Goal: Task Accomplishment & Management: Complete application form

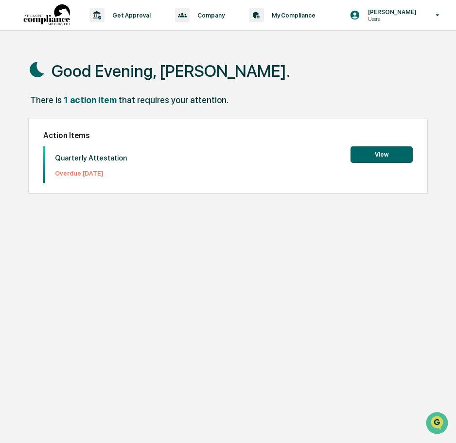
click at [382, 157] on button "View" at bounding box center [381, 154] width 62 height 17
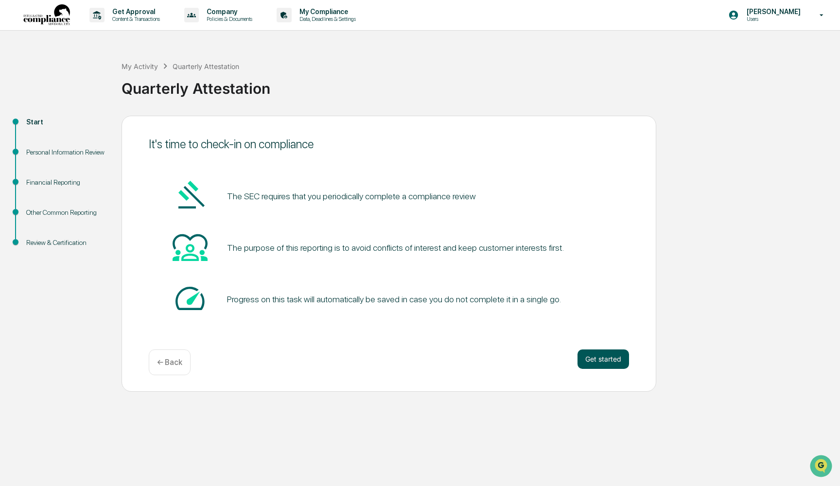
click at [455, 357] on button "Get started" at bounding box center [603, 358] width 52 height 19
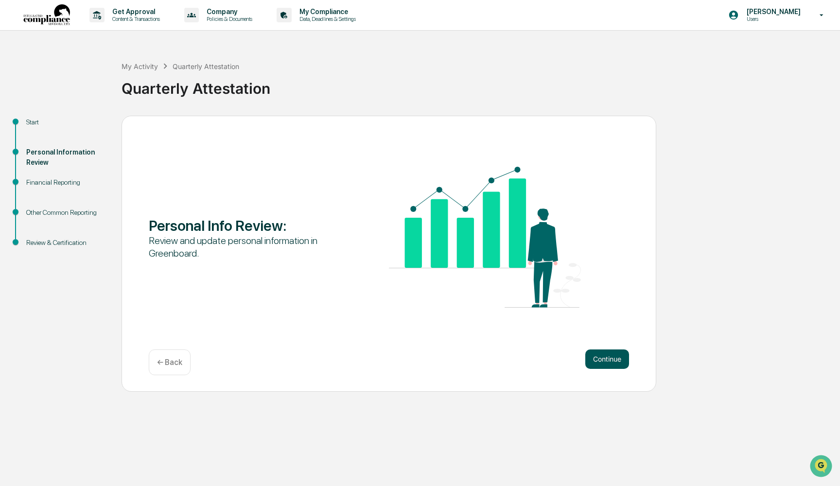
click at [455, 353] on button "Continue" at bounding box center [607, 358] width 44 height 19
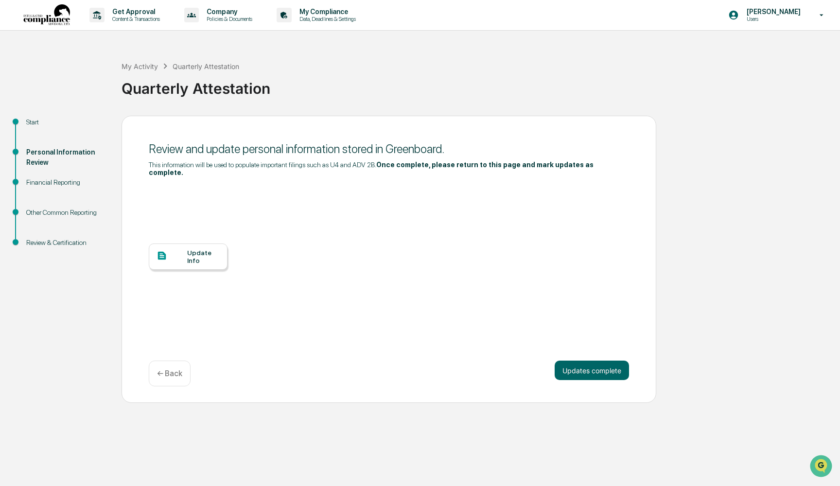
click at [197, 256] on div "Update Info" at bounding box center [203, 257] width 33 height 16
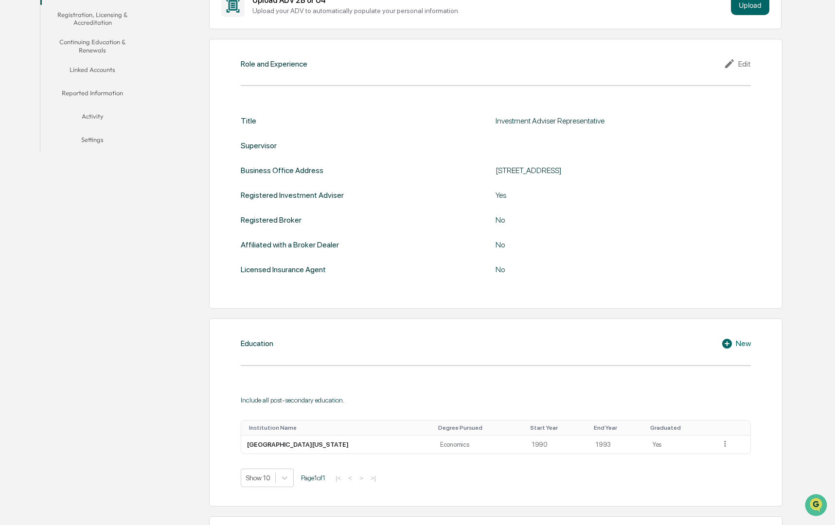
scroll to position [201, 0]
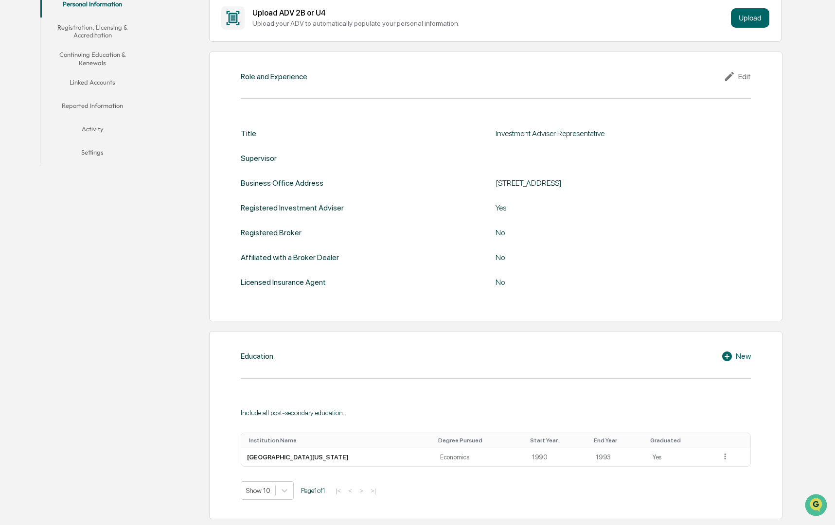
click at [743, 79] on div "Edit" at bounding box center [736, 76] width 27 height 12
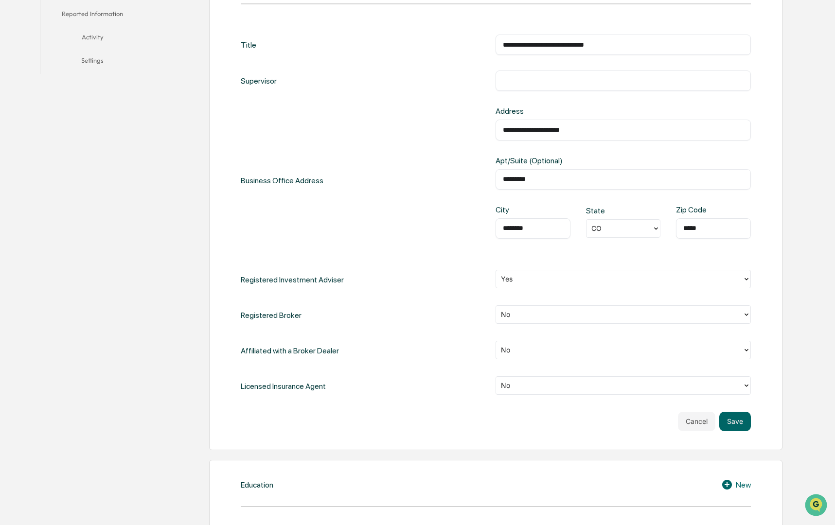
scroll to position [324, 0]
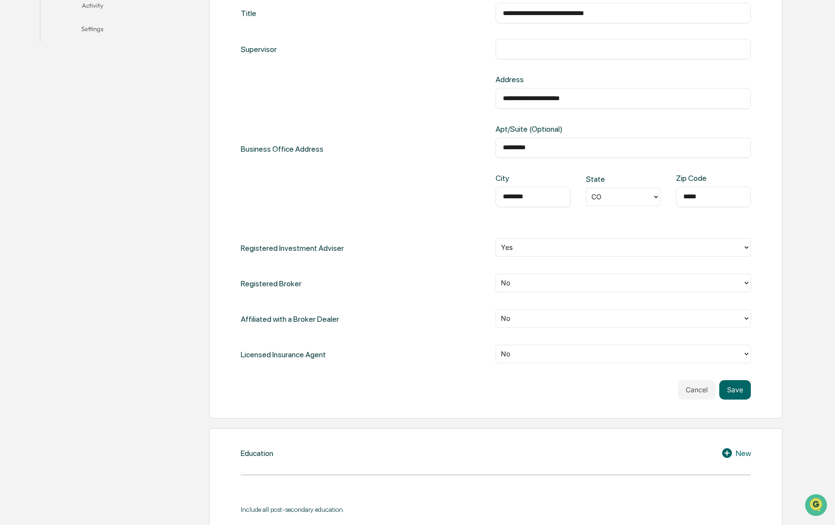
click at [744, 354] on icon at bounding box center [746, 354] width 8 height 8
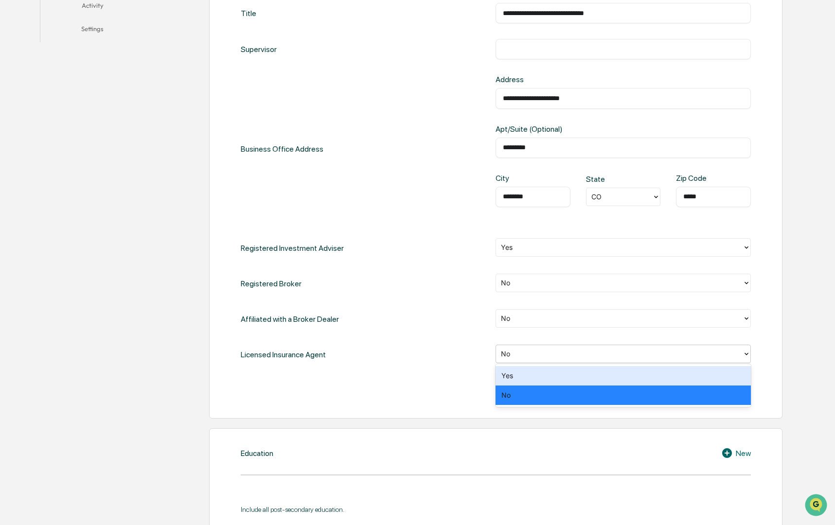
click at [519, 376] on div "Yes" at bounding box center [622, 375] width 255 height 19
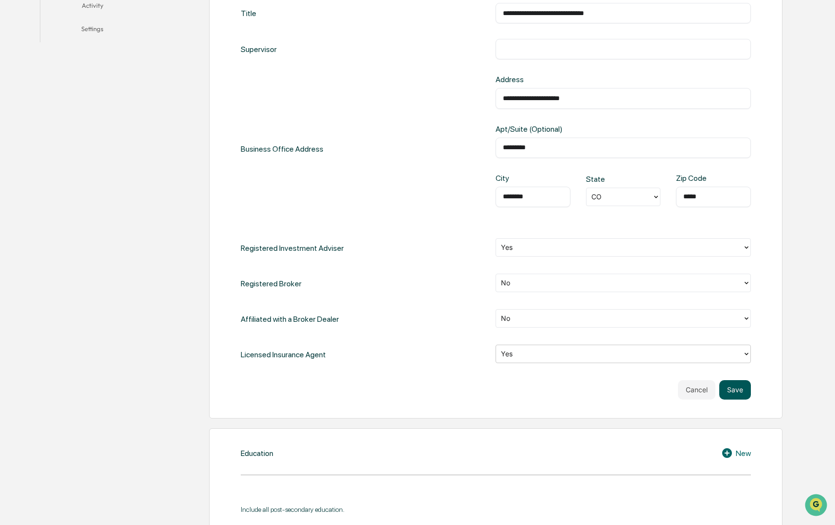
click at [738, 390] on button "Save" at bounding box center [735, 389] width 32 height 19
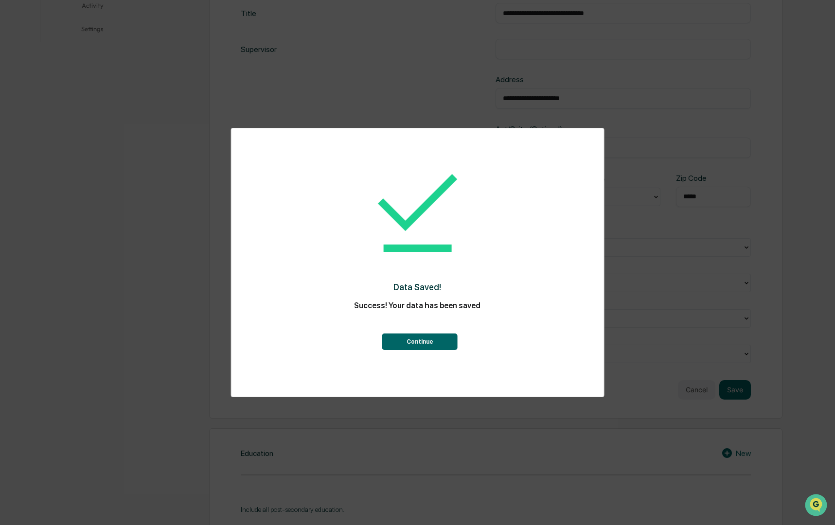
click at [418, 345] on button "Continue" at bounding box center [419, 341] width 75 height 17
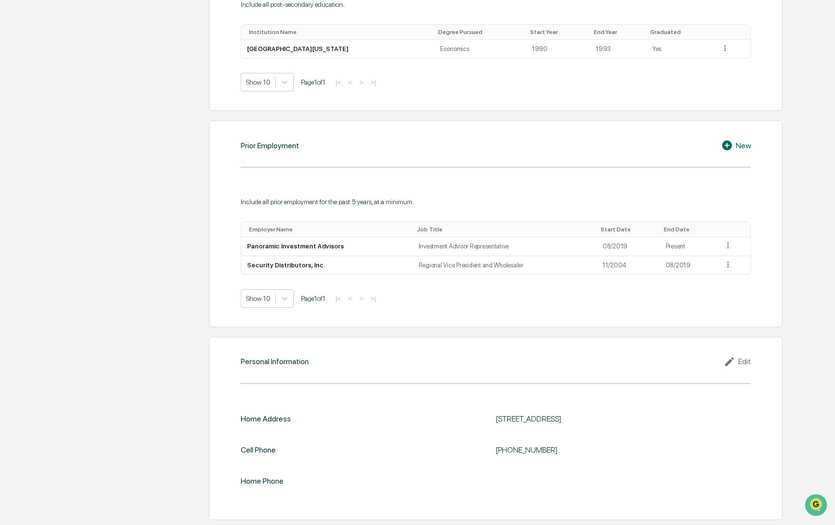
scroll to position [617, 0]
click at [737, 356] on icon at bounding box center [730, 362] width 15 height 12
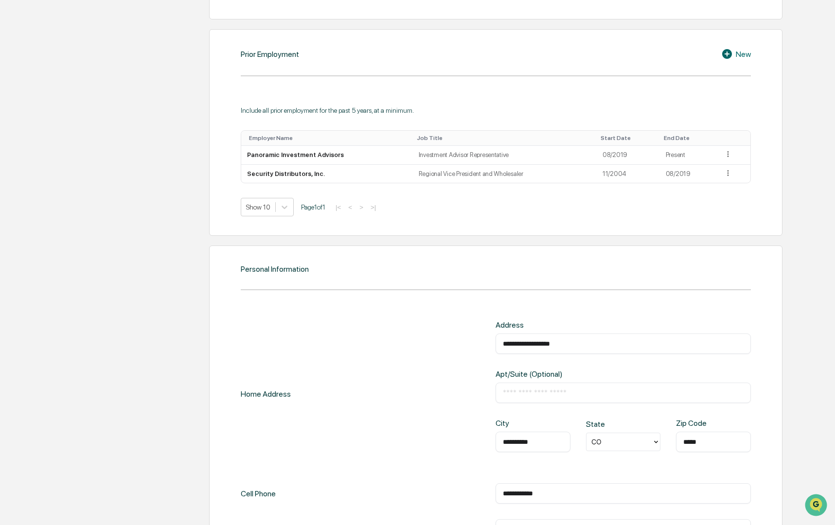
scroll to position [706, 0]
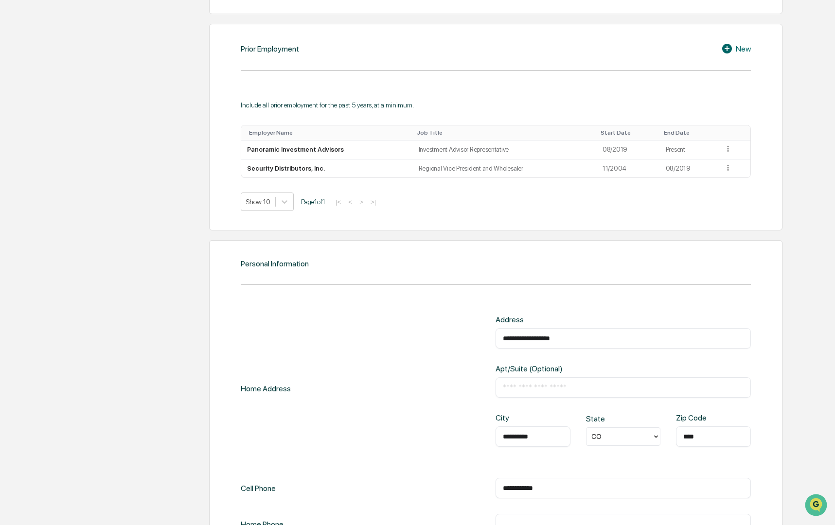
type input "*****"
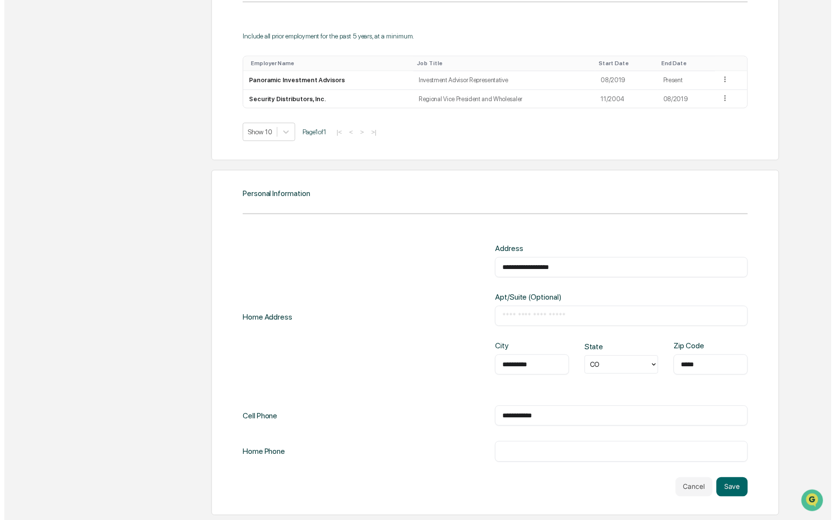
scroll to position [782, 0]
click at [743, 484] on button "Save" at bounding box center [735, 491] width 32 height 19
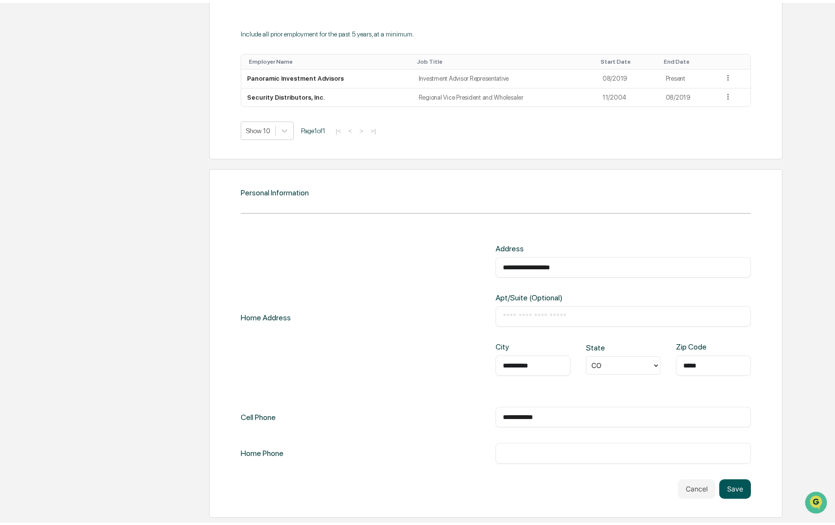
scroll to position [680, 0]
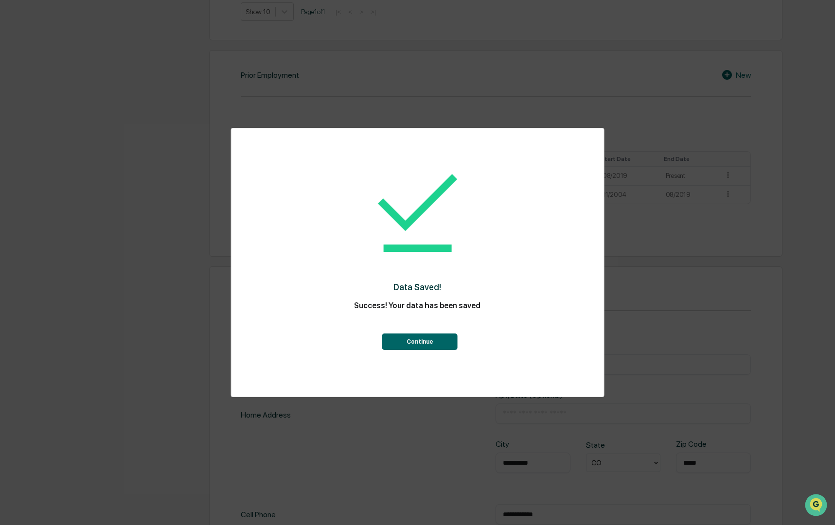
click at [415, 341] on button "Continue" at bounding box center [419, 341] width 75 height 17
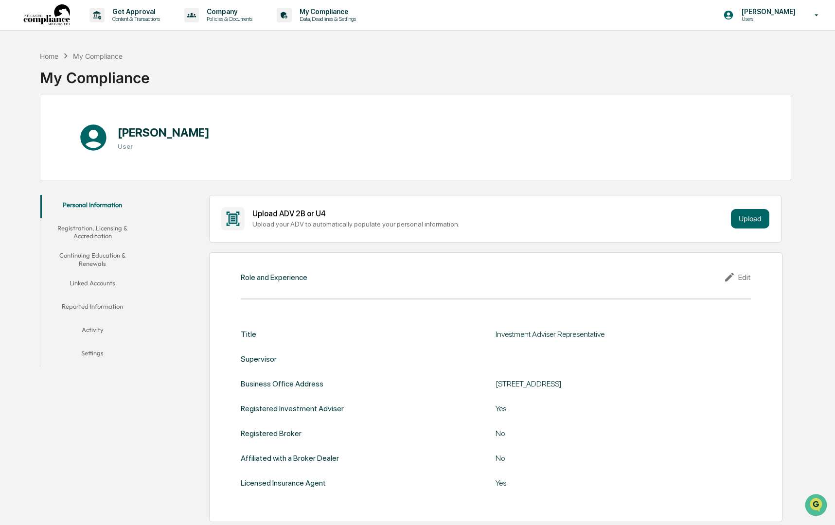
scroll to position [0, 0]
click at [96, 234] on button "Registration, Licensing & Accreditation" at bounding box center [92, 232] width 105 height 28
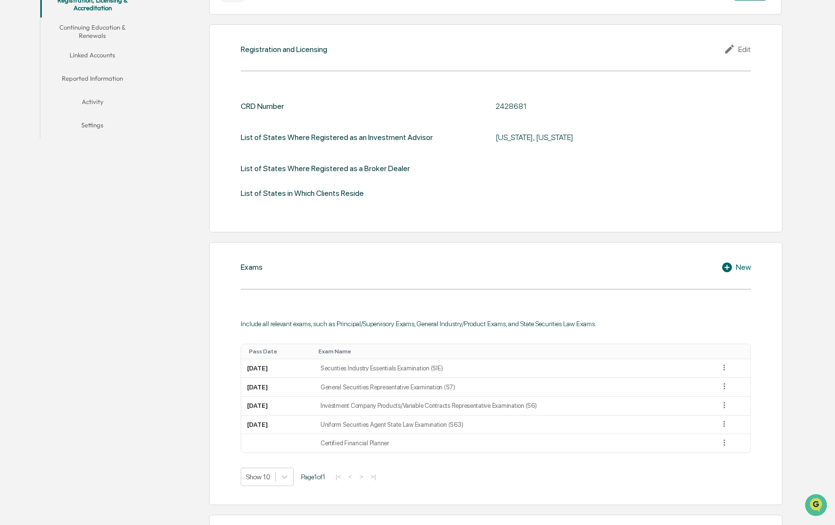
scroll to position [121, 0]
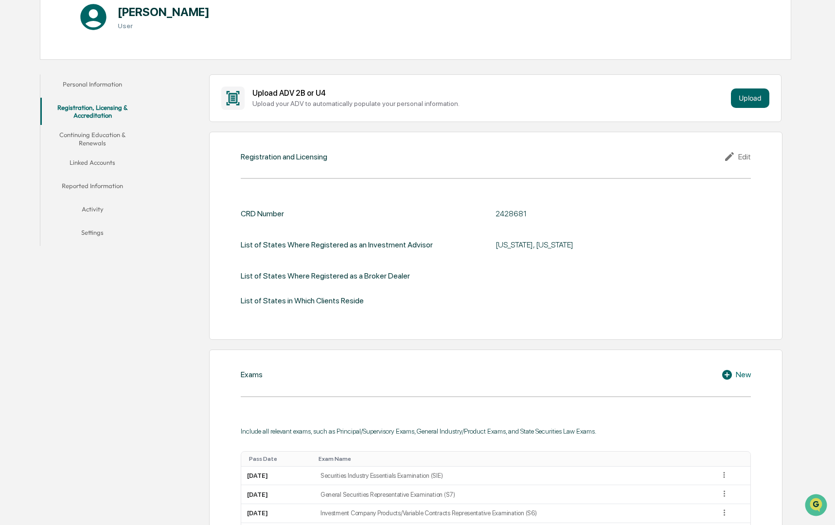
click at [99, 142] on button "Continuing Education & Renewals" at bounding box center [92, 139] width 105 height 28
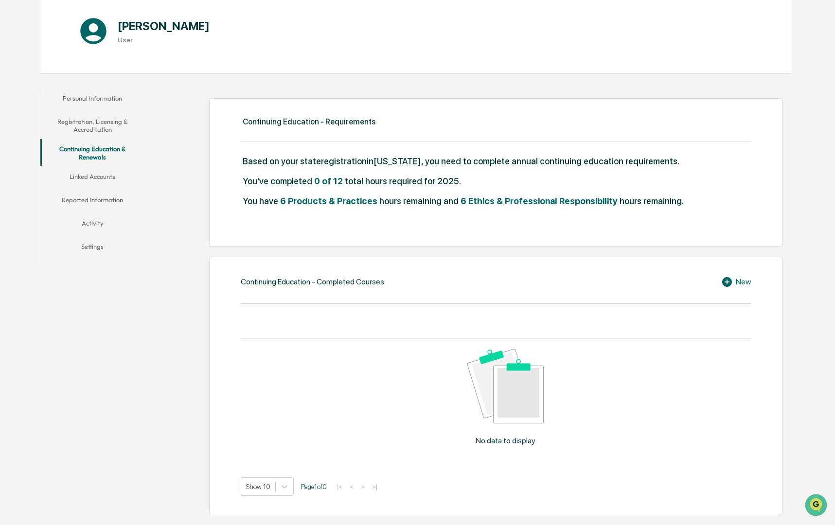
scroll to position [101, 0]
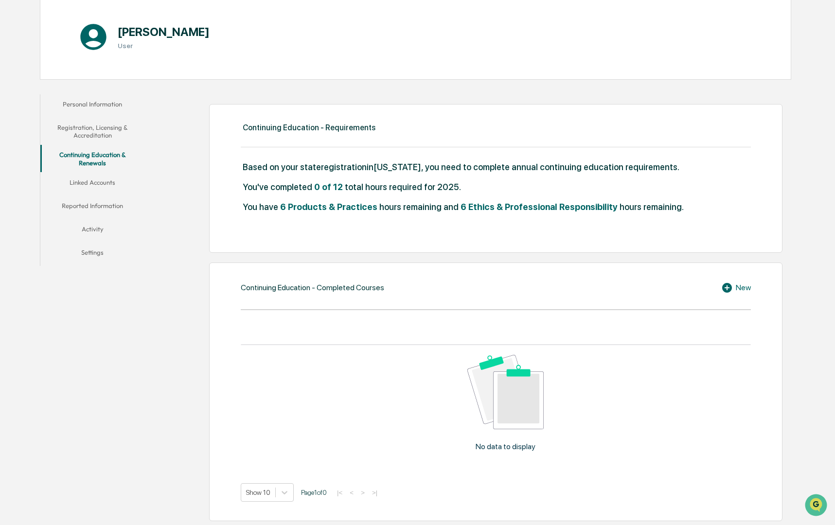
click at [94, 186] on button "Linked Accounts" at bounding box center [92, 184] width 105 height 23
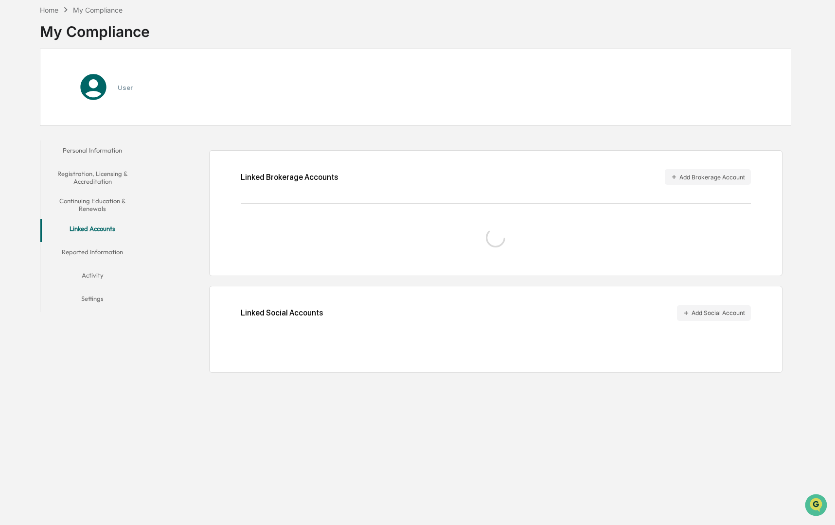
scroll to position [56, 0]
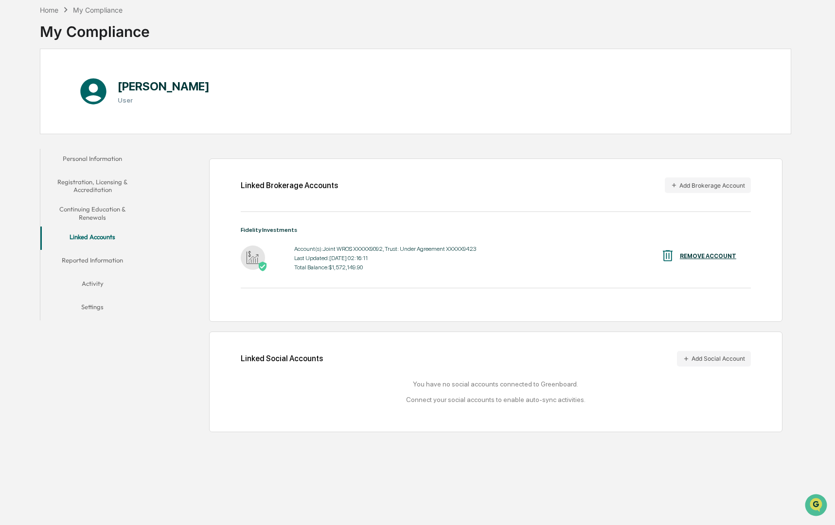
click at [92, 250] on button "Reported Information" at bounding box center [92, 261] width 105 height 23
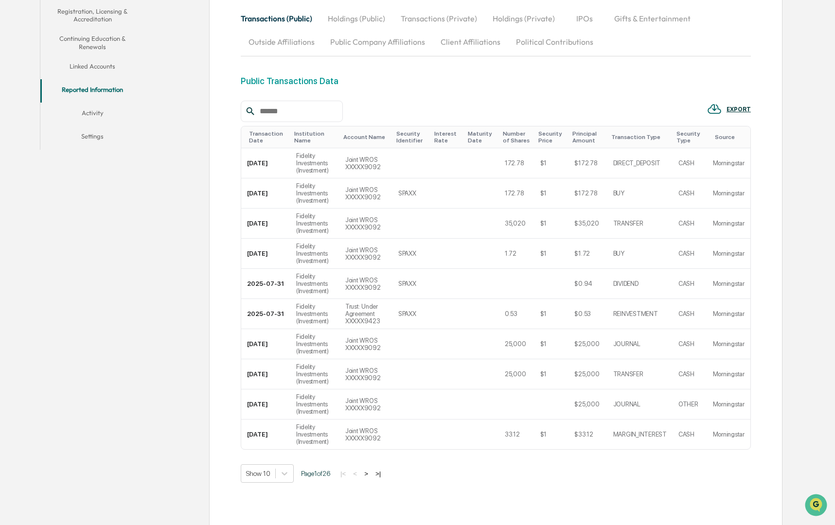
scroll to position [203, 0]
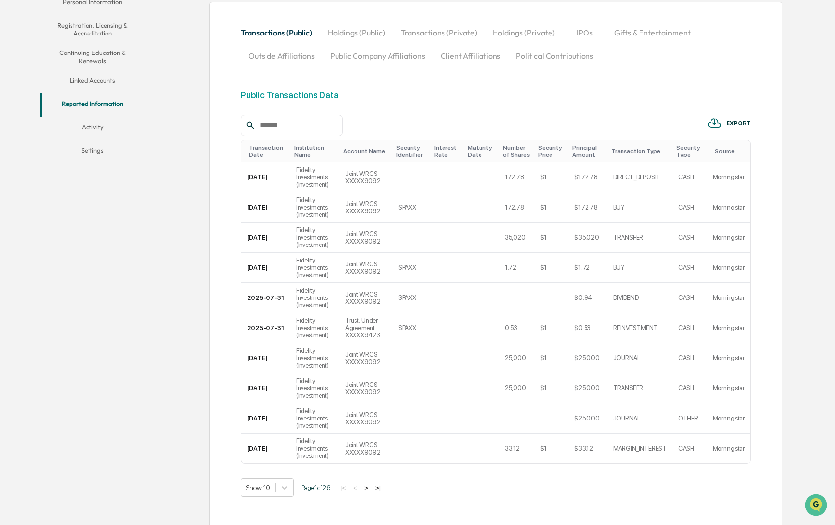
click at [90, 125] on button "Activity" at bounding box center [92, 128] width 105 height 23
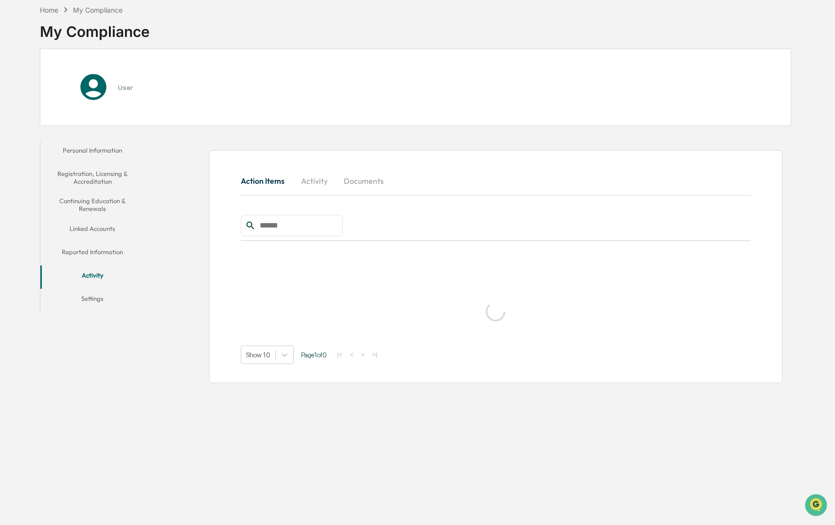
scroll to position [56, 0]
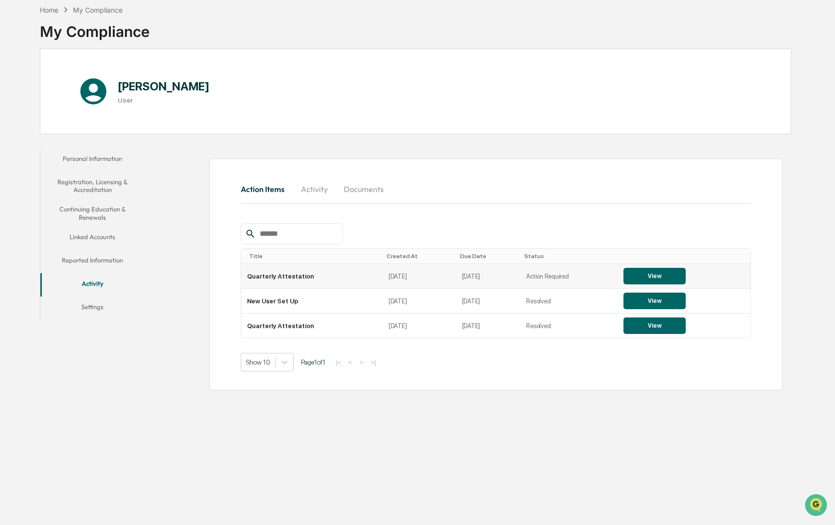
click at [645, 268] on button "View" at bounding box center [654, 276] width 62 height 17
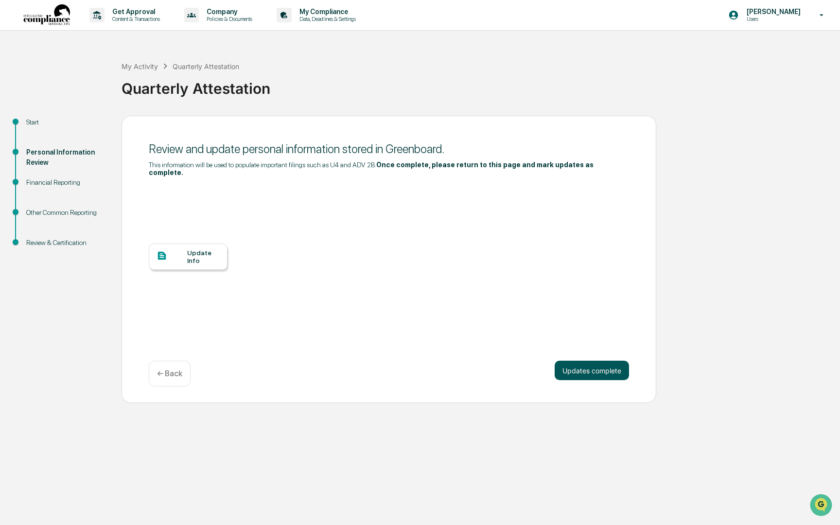
click at [595, 363] on button "Updates complete" at bounding box center [592, 370] width 74 height 19
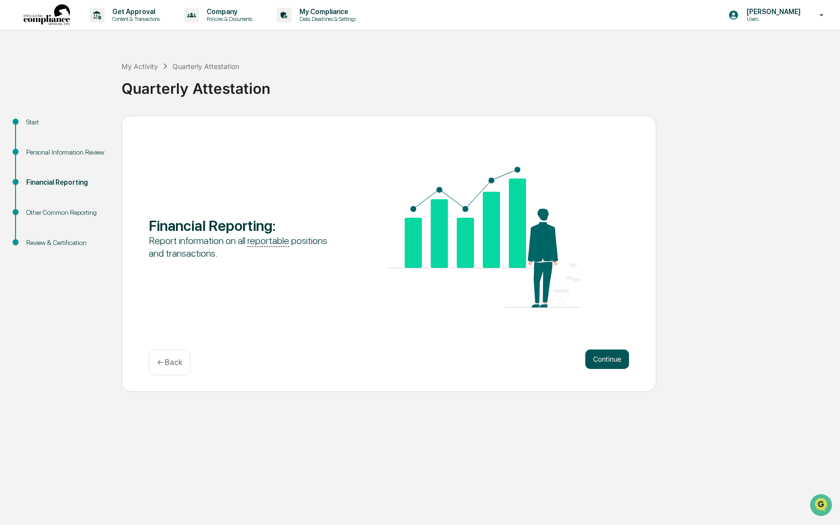
click at [604, 360] on button "Continue" at bounding box center [607, 358] width 44 height 19
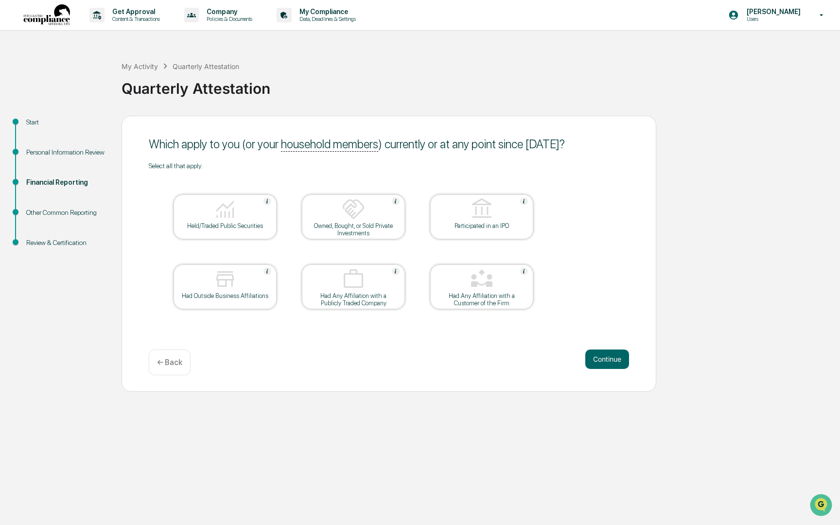
click at [222, 227] on div "Held/Traded Public Securities" at bounding box center [224, 225] width 87 height 7
click at [354, 218] on img at bounding box center [353, 208] width 23 height 23
click at [219, 293] on div "Had Outside Business Affiliations" at bounding box center [224, 295] width 87 height 7
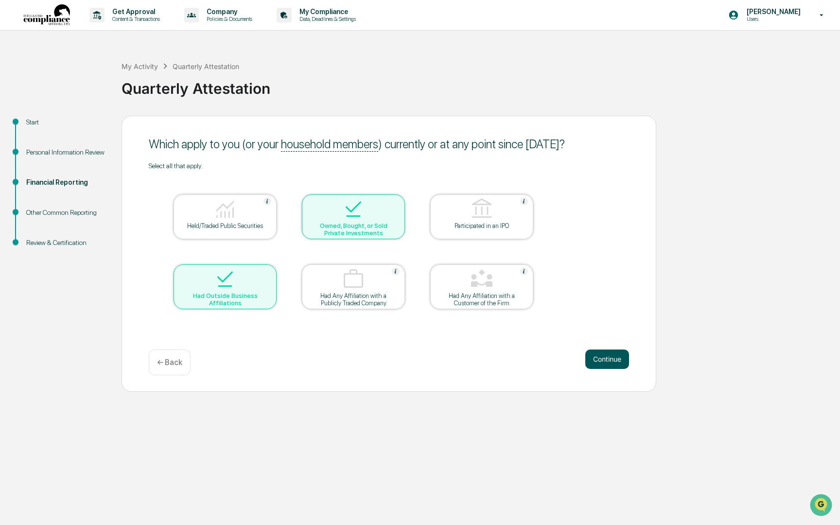
click at [603, 360] on button "Continue" at bounding box center [607, 358] width 44 height 19
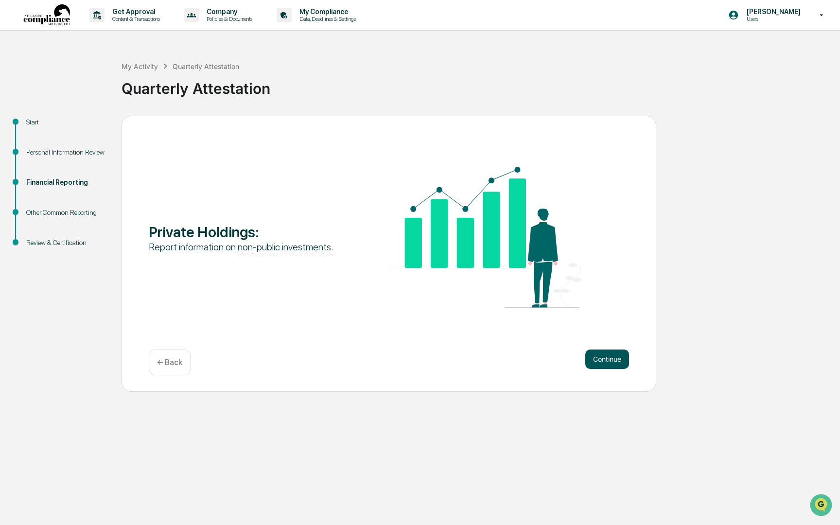
click at [603, 359] on button "Continue" at bounding box center [607, 358] width 44 height 19
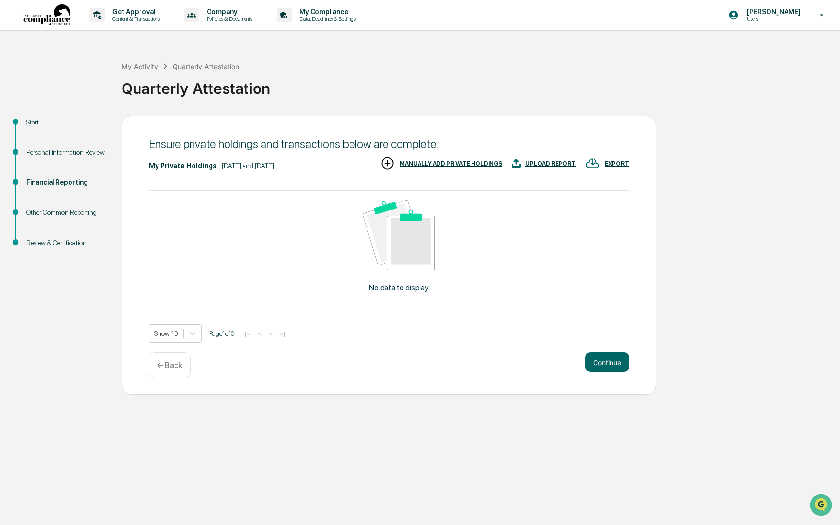
click at [446, 164] on div "MANUALLY ADD PRIVATE HOLDINGS" at bounding box center [451, 163] width 103 height 7
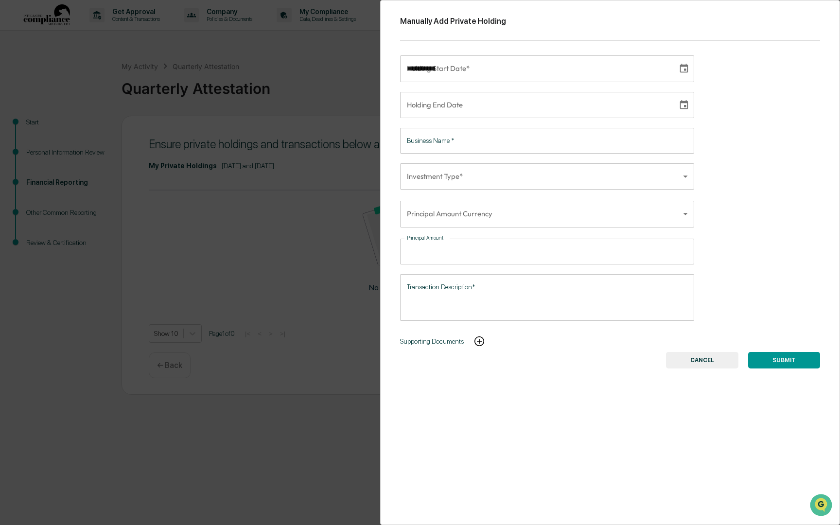
click at [471, 71] on input "**********" at bounding box center [535, 68] width 271 height 26
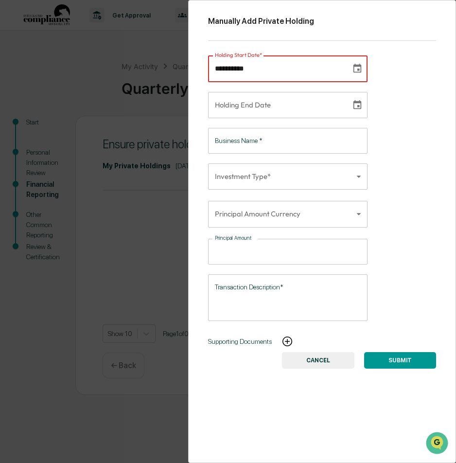
type input "**********"
click at [278, 149] on input "Business Name   *" at bounding box center [287, 141] width 159 height 26
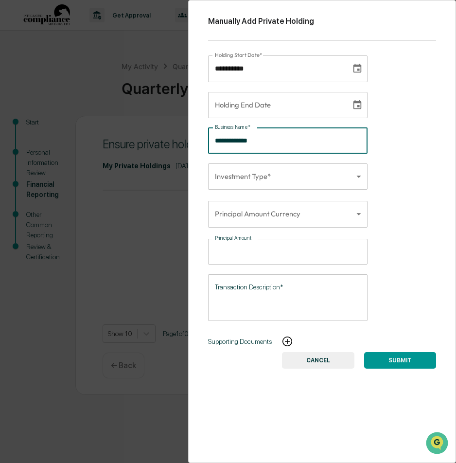
type input "**********"
click at [310, 181] on body "**********" at bounding box center [228, 231] width 456 height 463
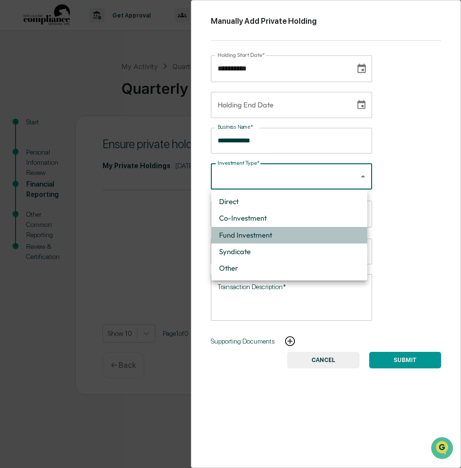
click at [293, 234] on li "Fund Investment" at bounding box center [289, 235] width 156 height 17
type input "**********"
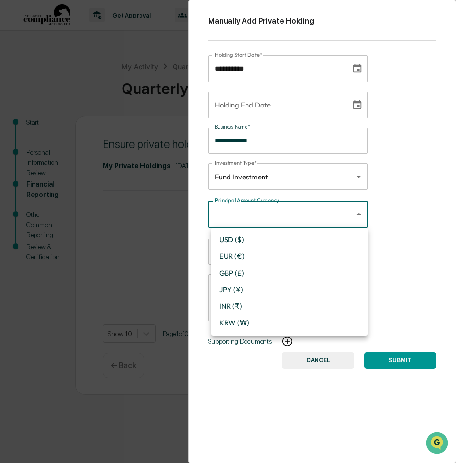
click at [310, 219] on body "**********" at bounding box center [228, 231] width 456 height 463
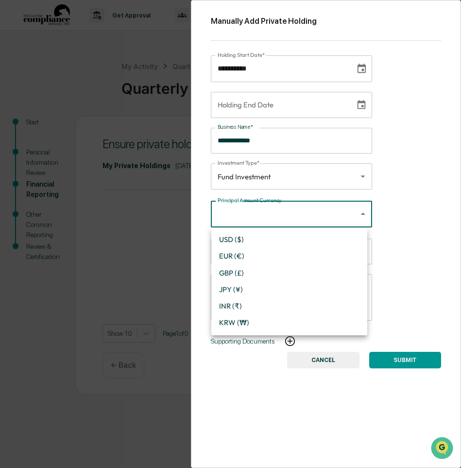
click at [263, 245] on li "USD ($)" at bounding box center [289, 239] width 156 height 17
type input "*"
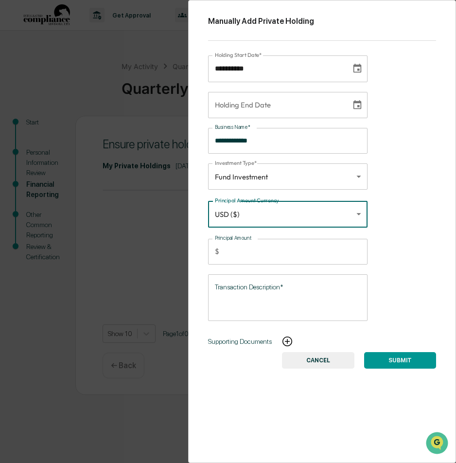
scroll to position [5, 0]
click at [256, 253] on input "Principal Amount" at bounding box center [295, 252] width 144 height 26
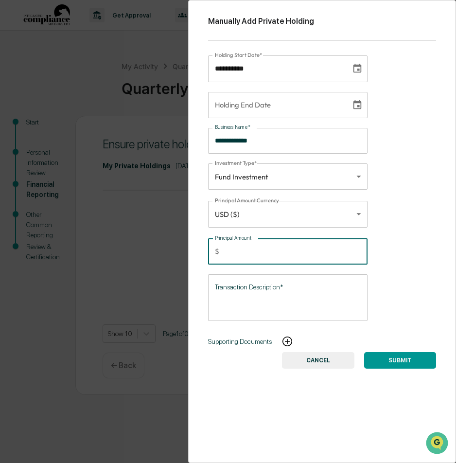
type input "*****"
click at [231, 296] on textarea "Transaction Description*" at bounding box center [288, 297] width 146 height 31
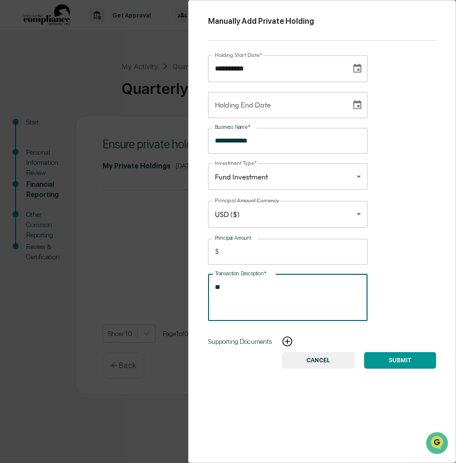
type textarea "*"
type textarea "**********"
click at [387, 357] on button "SUBMIT" at bounding box center [400, 360] width 72 height 17
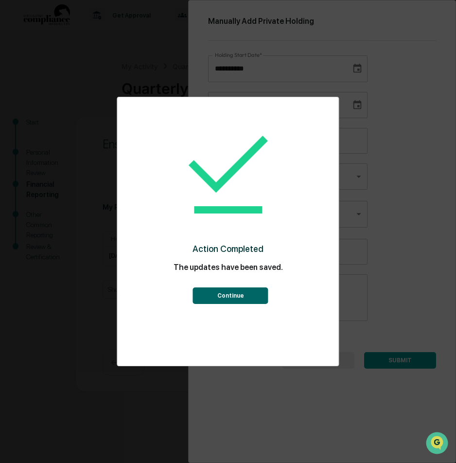
click at [231, 293] on button "Continue" at bounding box center [230, 295] width 75 height 17
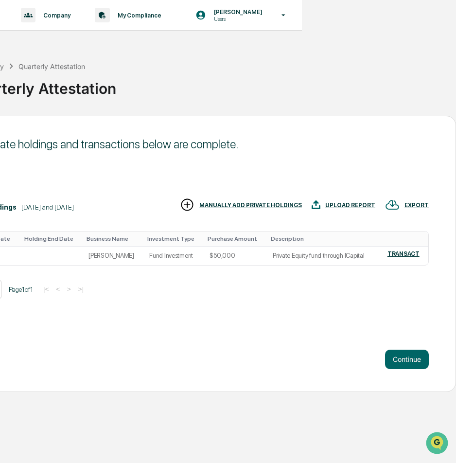
scroll to position [5, 154]
click at [407, 351] on button "Continue" at bounding box center [407, 358] width 44 height 19
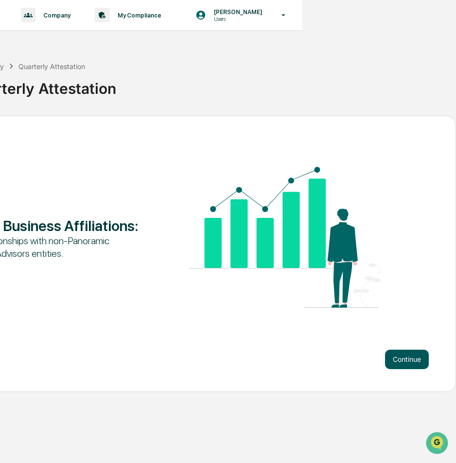
click at [407, 352] on button "Continue" at bounding box center [407, 358] width 44 height 19
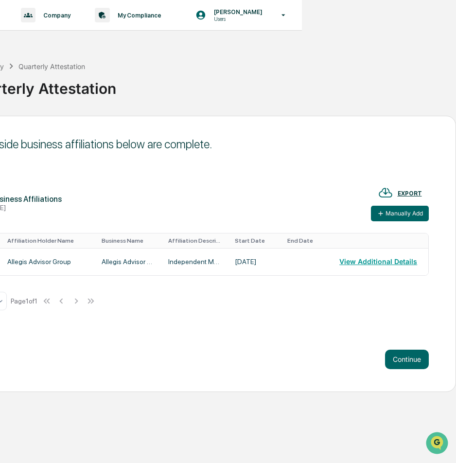
scroll to position [4, 154]
click at [397, 212] on button "Manually Add" at bounding box center [400, 214] width 58 height 16
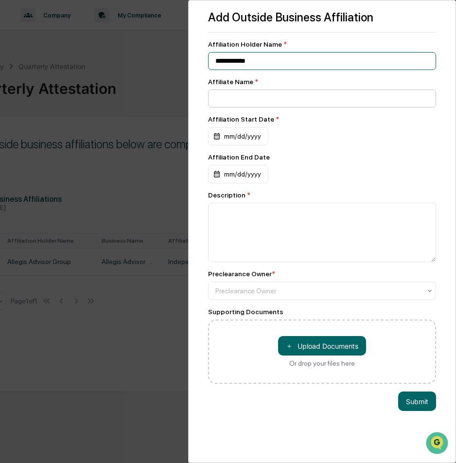
type input "**********"
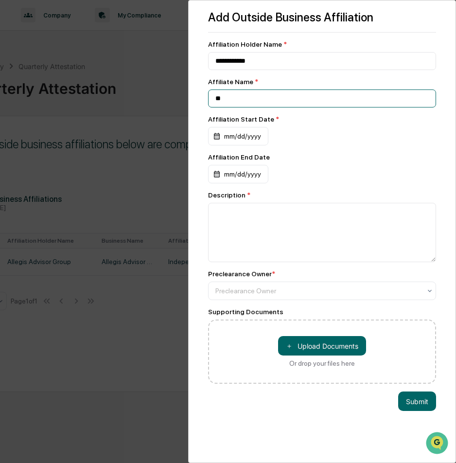
type input "*"
type input "**********"
click at [232, 139] on div "mm/dd/yyyy" at bounding box center [238, 136] width 60 height 18
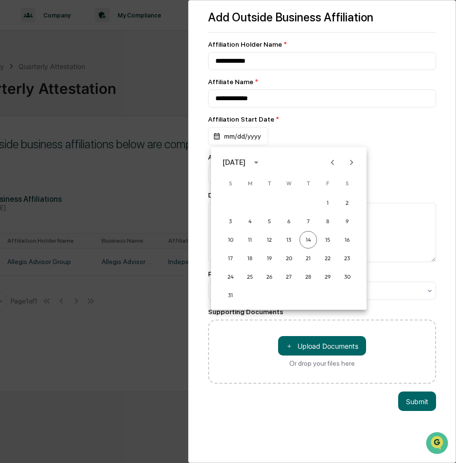
scroll to position [0, 149]
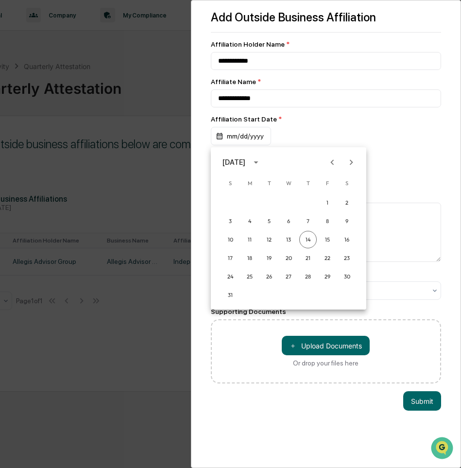
click at [333, 164] on icon "Previous month" at bounding box center [332, 161] width 3 height 5
click at [333, 161] on icon "Previous month" at bounding box center [332, 161] width 3 height 5
click at [246, 205] on button "2" at bounding box center [249, 202] width 17 height 17
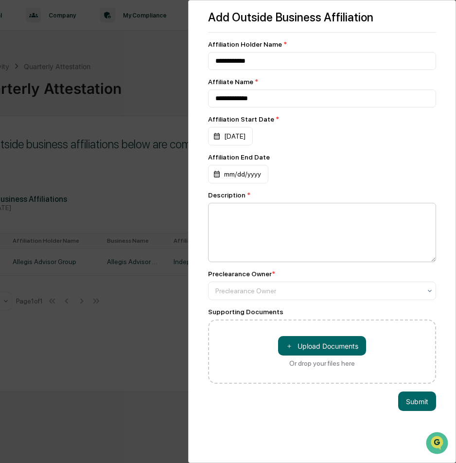
scroll to position [5, 149]
click at [236, 219] on textarea at bounding box center [322, 232] width 228 height 59
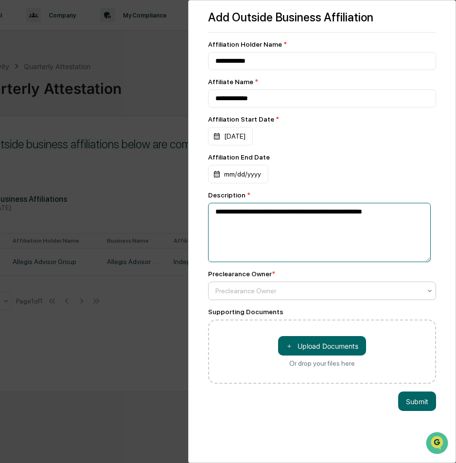
type textarea "**********"
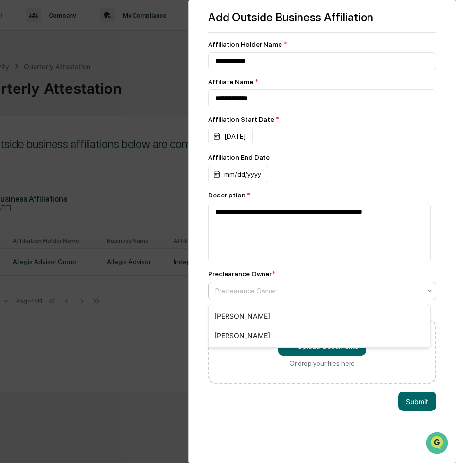
click at [258, 296] on div at bounding box center [318, 291] width 206 height 10
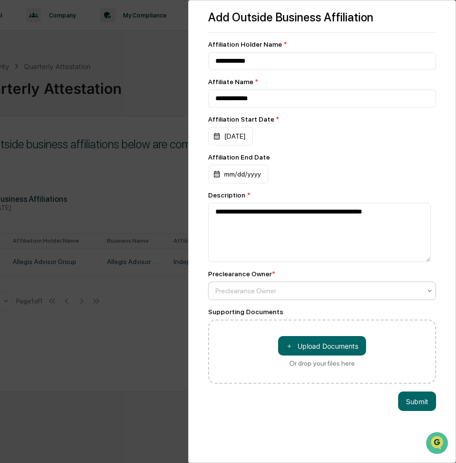
click at [258, 289] on div "Preclearance Owner" at bounding box center [318, 291] width 206 height 8
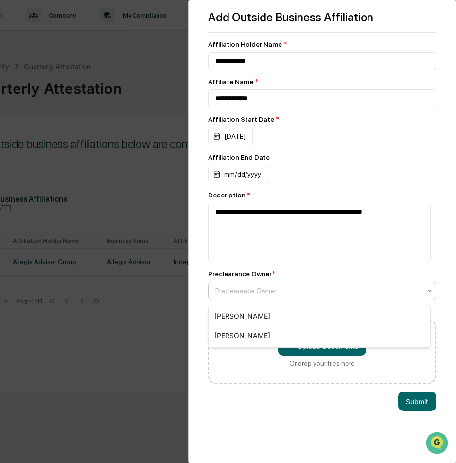
click at [404, 294] on div at bounding box center [318, 291] width 206 height 10
click at [342, 319] on div "[PERSON_NAME]" at bounding box center [320, 315] width 222 height 19
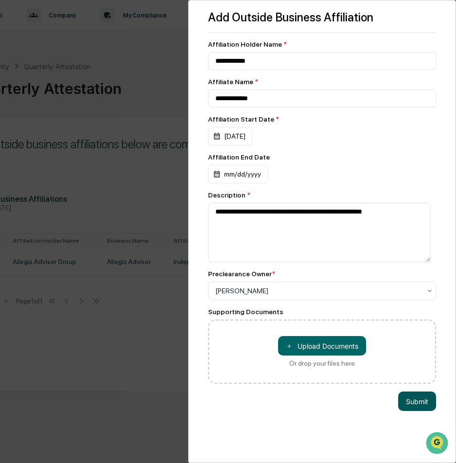
click at [415, 404] on button "Submit" at bounding box center [417, 400] width 38 height 19
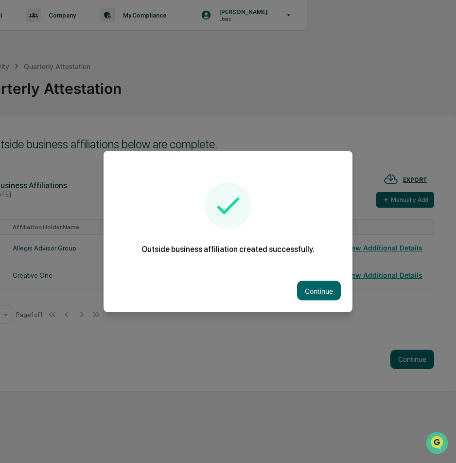
scroll to position [0, 149]
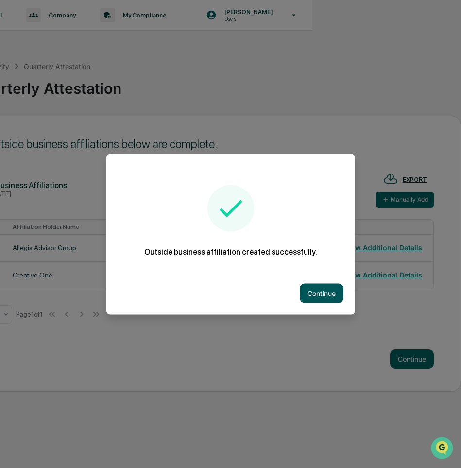
click at [324, 297] on button "Continue" at bounding box center [322, 292] width 44 height 19
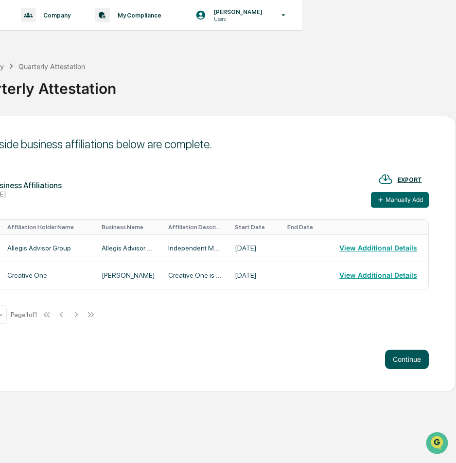
scroll to position [5, 154]
click at [403, 357] on button "Continue" at bounding box center [407, 358] width 44 height 19
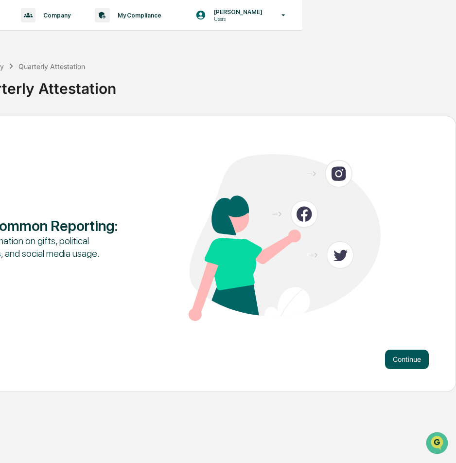
scroll to position [5, 154]
click at [405, 359] on button "Continue" at bounding box center [407, 358] width 44 height 19
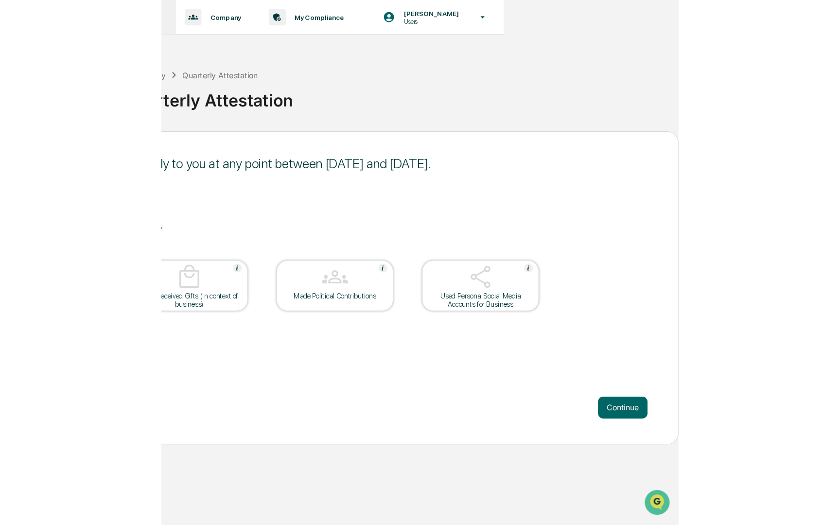
scroll to position [0, 0]
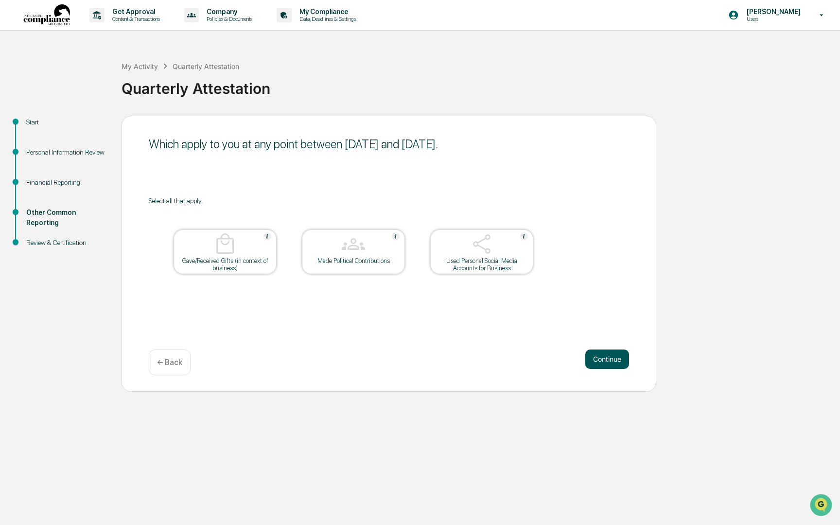
click at [610, 360] on button "Continue" at bounding box center [607, 358] width 44 height 19
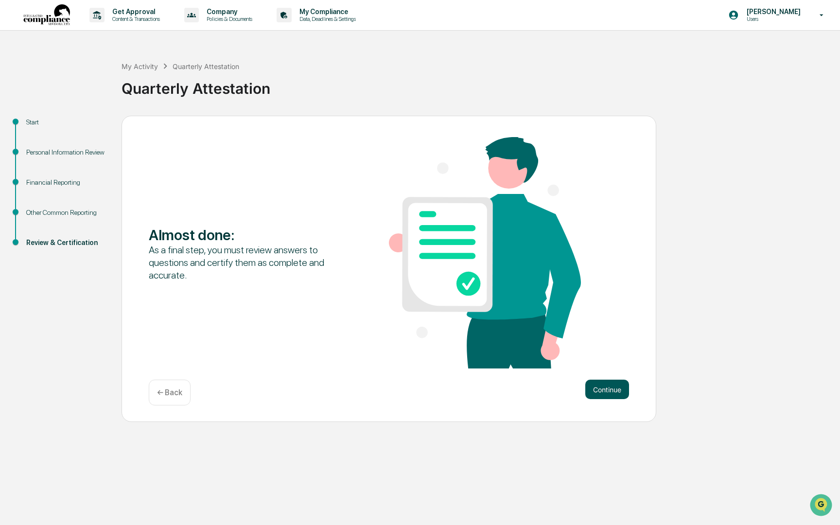
click at [617, 389] on button "Continue" at bounding box center [607, 389] width 44 height 19
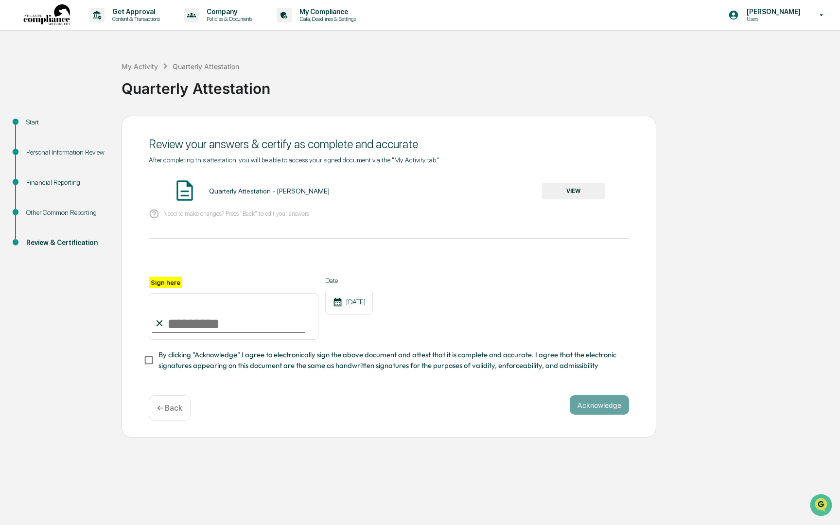
click at [184, 326] on input "Sign here" at bounding box center [234, 316] width 170 height 47
type input "**********"
click at [406, 309] on div "**********" at bounding box center [389, 308] width 480 height 63
click at [604, 402] on button "Acknowledge" at bounding box center [599, 404] width 59 height 19
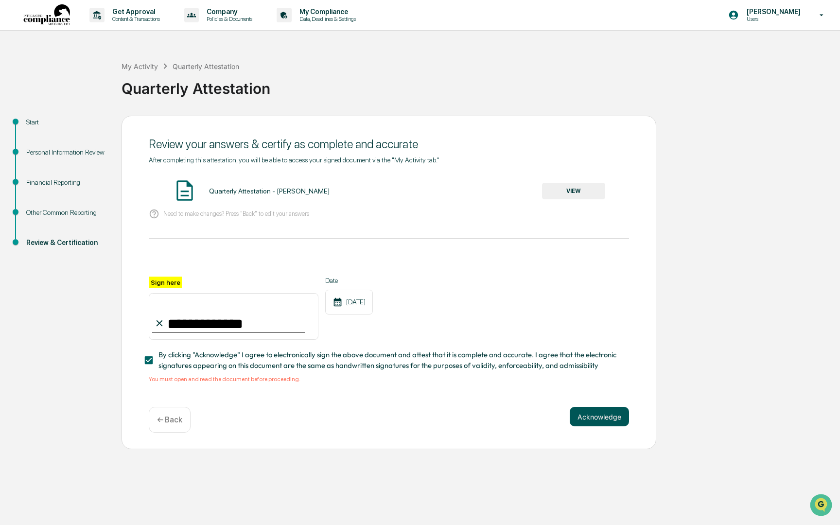
click at [604, 412] on button "Acknowledge" at bounding box center [599, 416] width 59 height 19
click at [575, 188] on button "VIEW" at bounding box center [573, 191] width 63 height 17
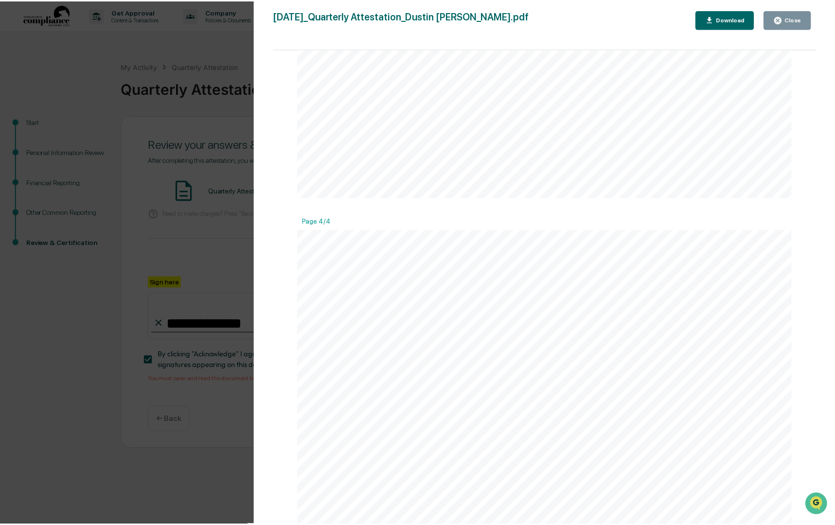
scroll to position [1768, 0]
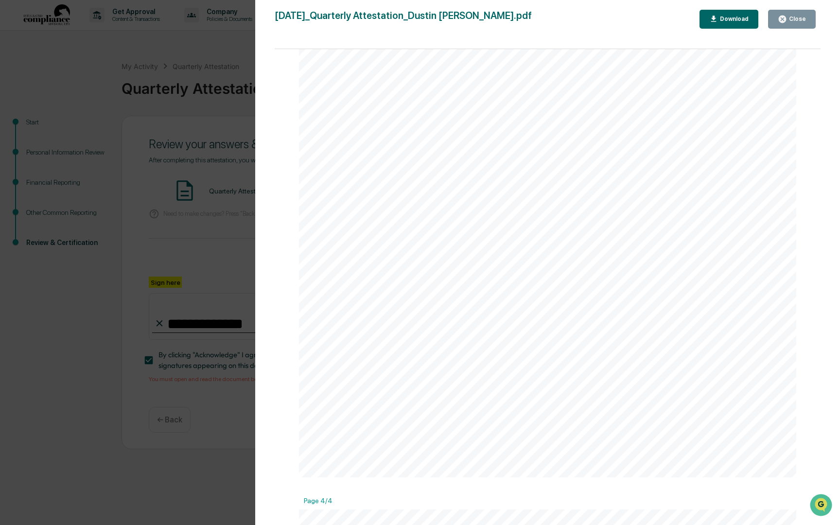
click at [795, 19] on div "Close" at bounding box center [796, 19] width 19 height 7
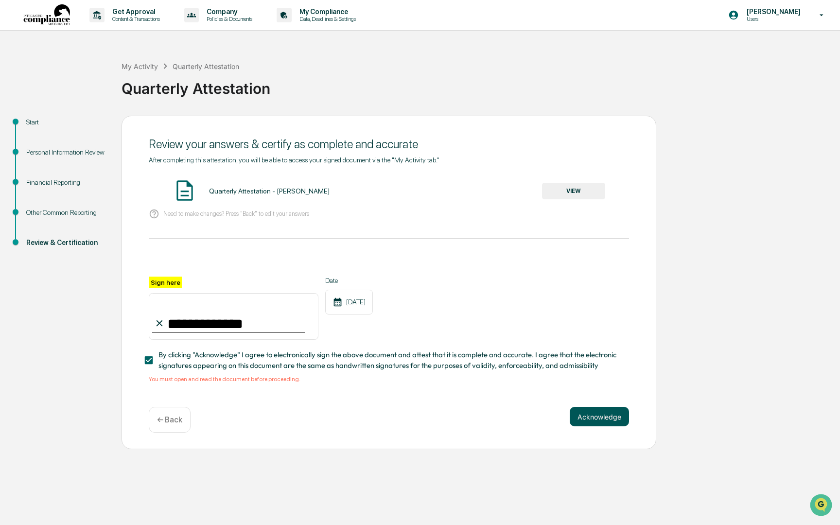
click at [594, 413] on button "Acknowledge" at bounding box center [599, 416] width 59 height 19
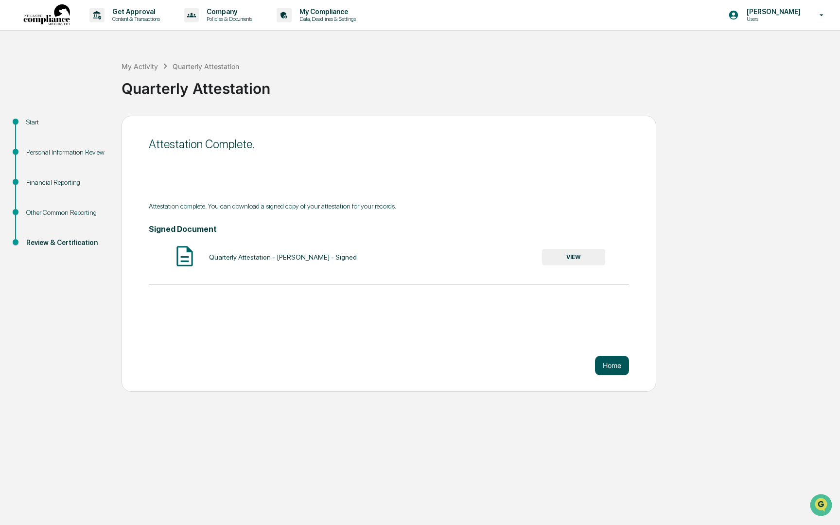
click at [622, 369] on button "Home" at bounding box center [612, 365] width 34 height 19
